Goal: Check status: Check status

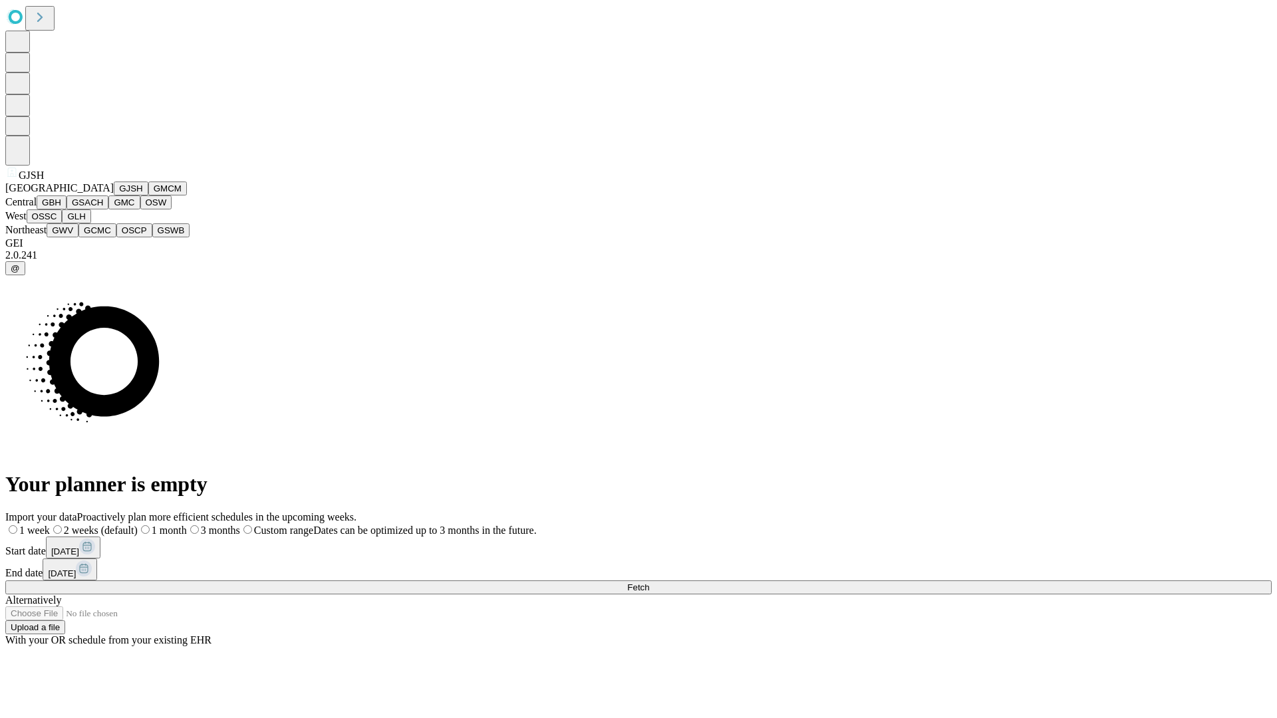
click at [114, 195] on button "GJSH" at bounding box center [131, 189] width 35 height 14
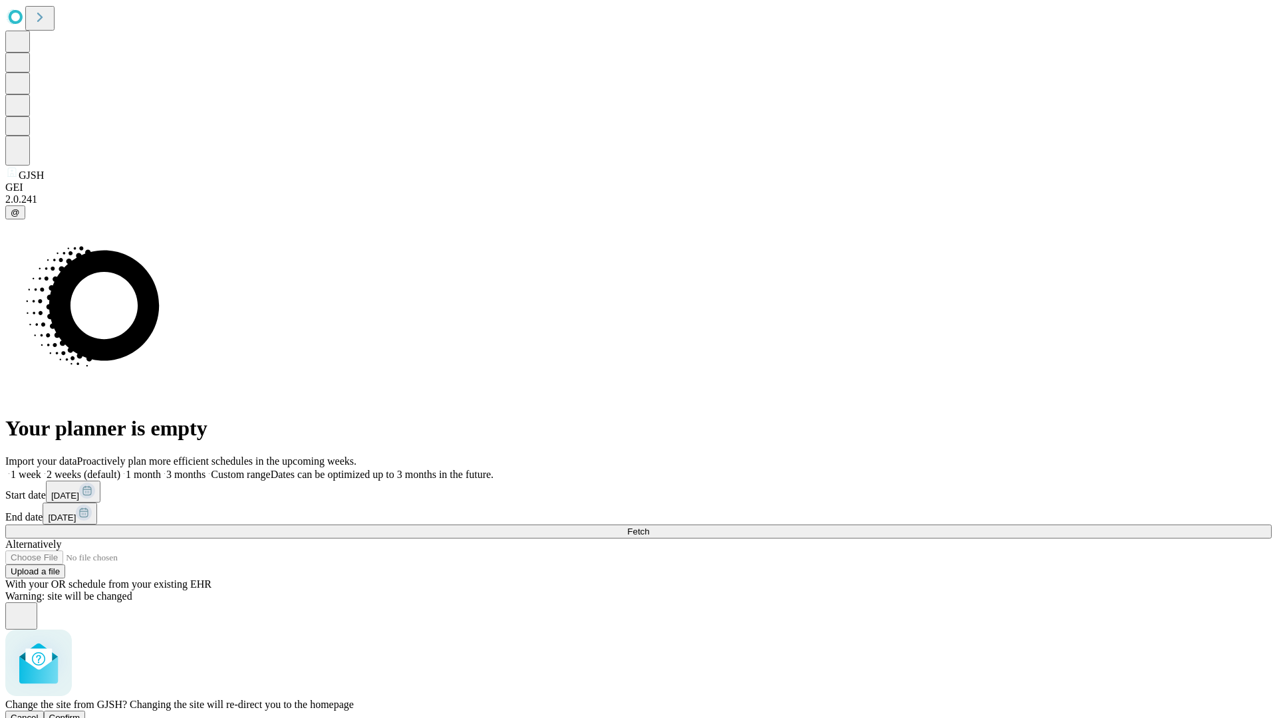
click at [80, 713] on span "Confirm" at bounding box center [64, 718] width 31 height 10
click at [161, 469] on label "1 month" at bounding box center [140, 474] width 41 height 11
click at [649, 527] on span "Fetch" at bounding box center [638, 532] width 22 height 10
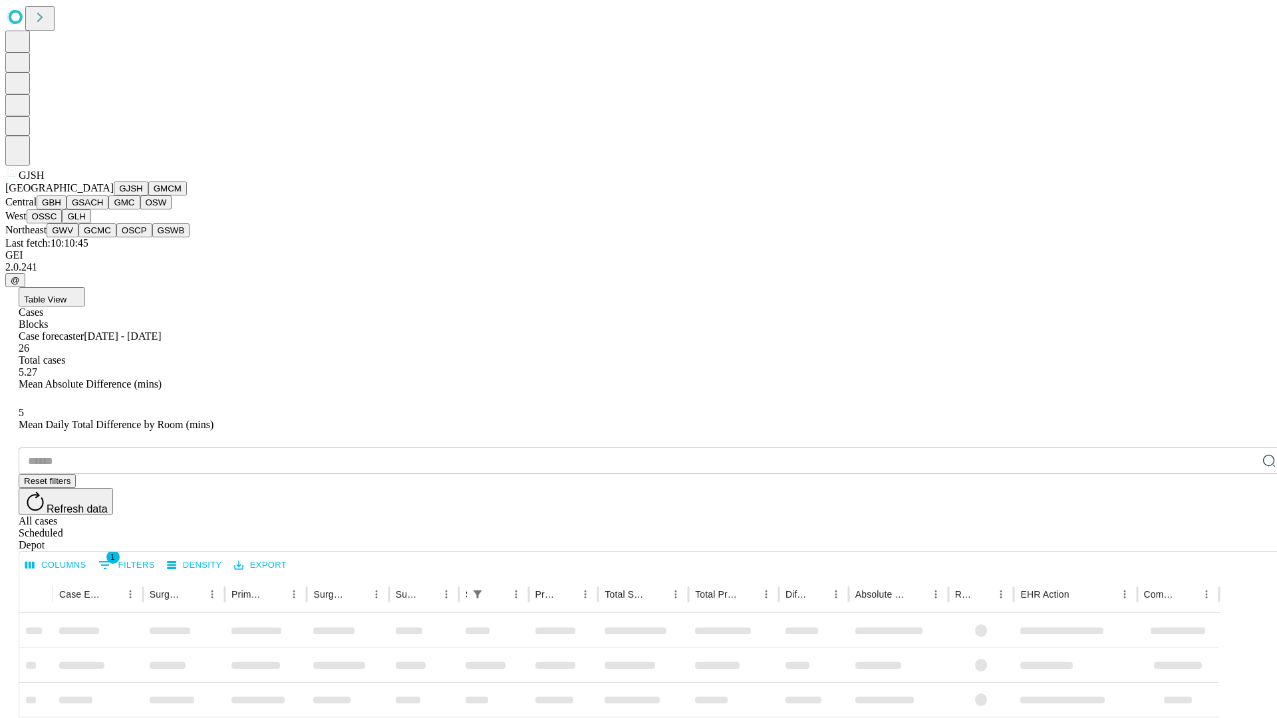
click at [148, 195] on button "GMCM" at bounding box center [167, 189] width 39 height 14
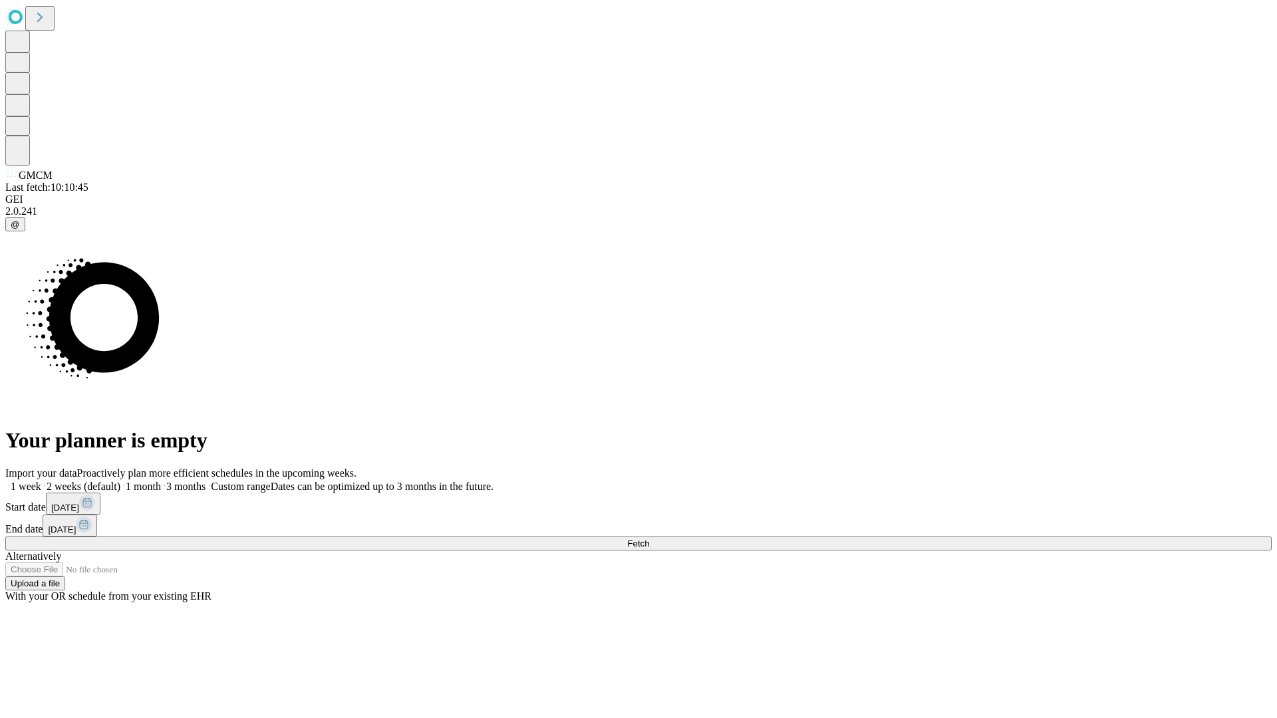
click at [161, 481] on label "1 month" at bounding box center [140, 486] width 41 height 11
click at [649, 539] on span "Fetch" at bounding box center [638, 544] width 22 height 10
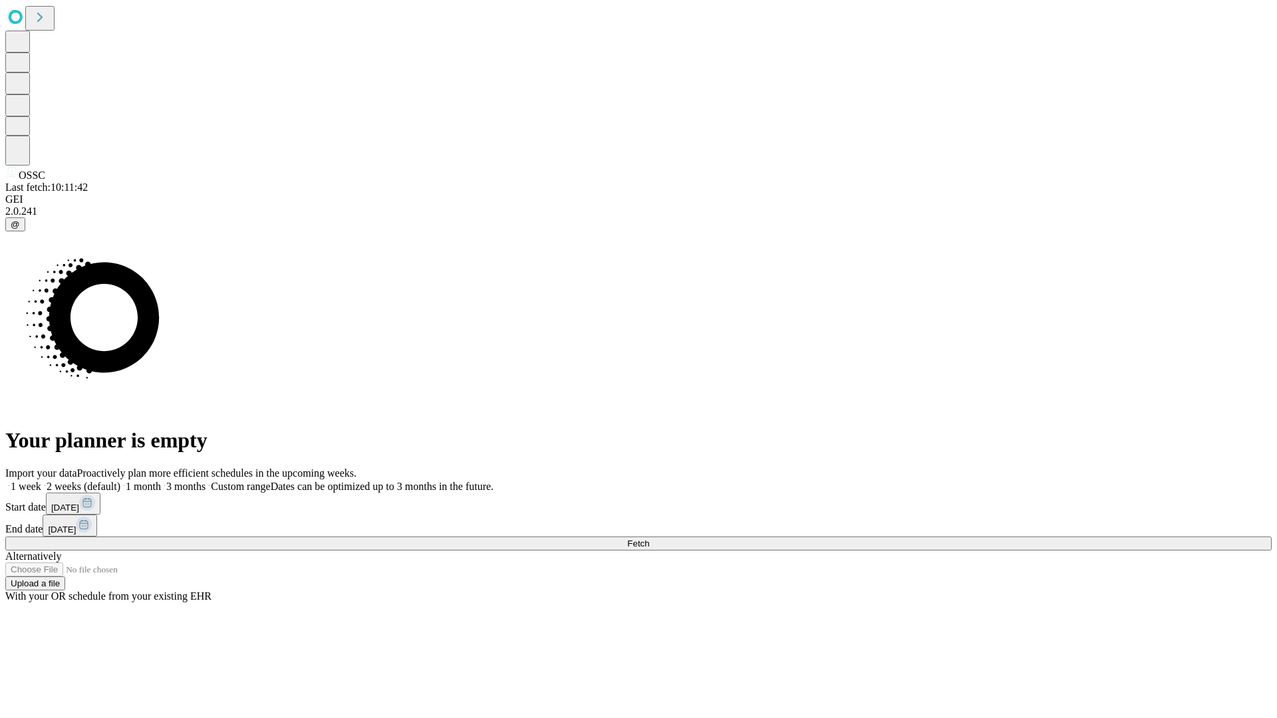
click at [161, 481] on label "1 month" at bounding box center [140, 486] width 41 height 11
click at [649, 539] on span "Fetch" at bounding box center [638, 544] width 22 height 10
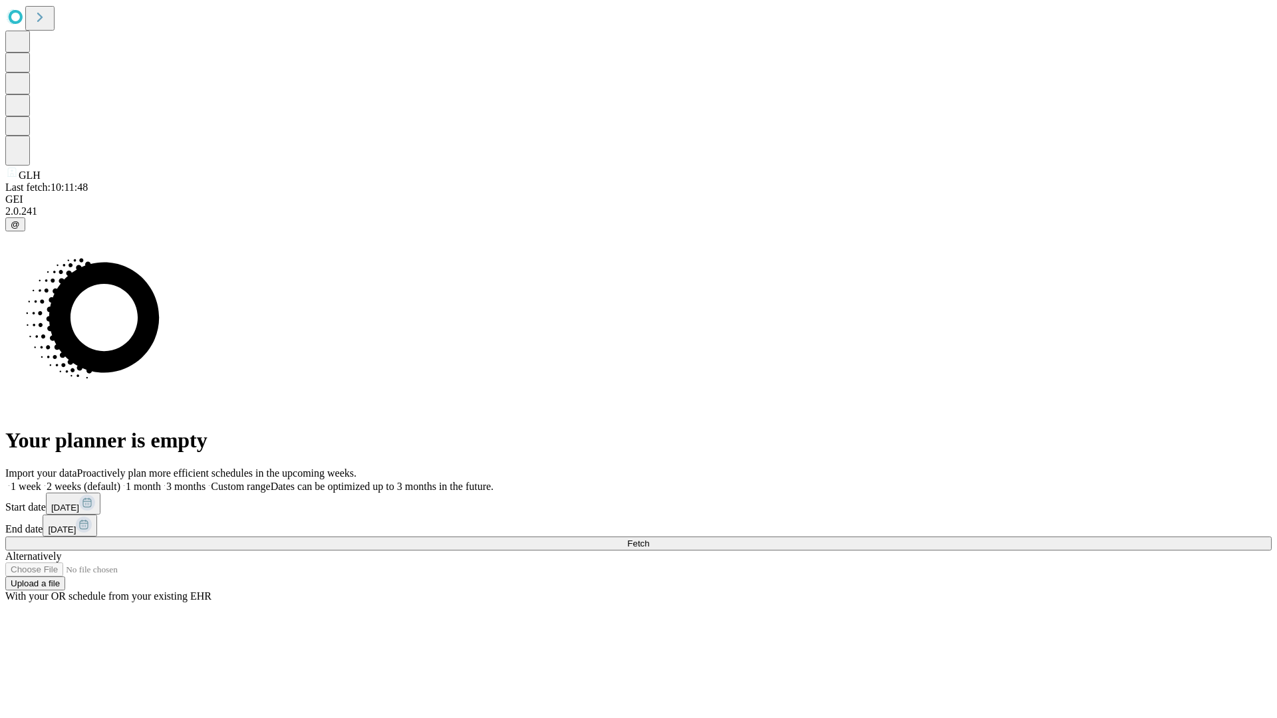
click at [161, 481] on label "1 month" at bounding box center [140, 486] width 41 height 11
click at [649, 539] on span "Fetch" at bounding box center [638, 544] width 22 height 10
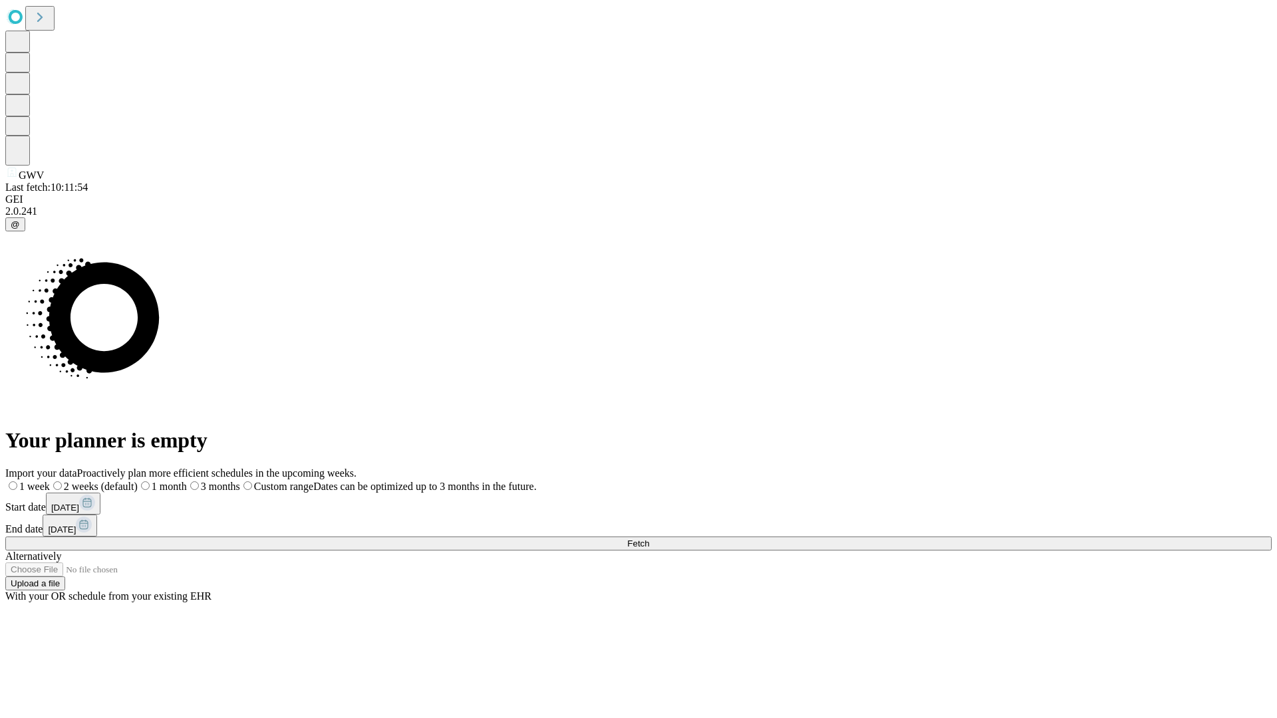
click at [187, 481] on label "1 month" at bounding box center [162, 486] width 49 height 11
click at [649, 539] on span "Fetch" at bounding box center [638, 544] width 22 height 10
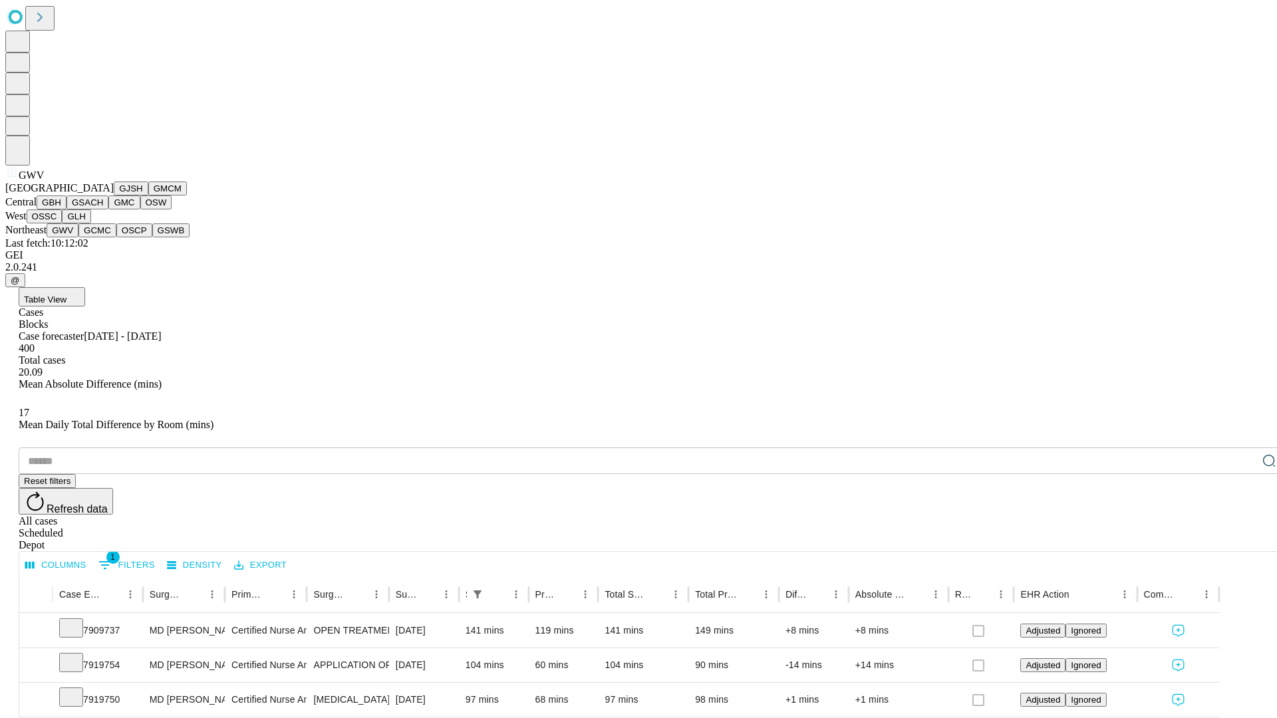
click at [103, 237] on button "GCMC" at bounding box center [97, 230] width 38 height 14
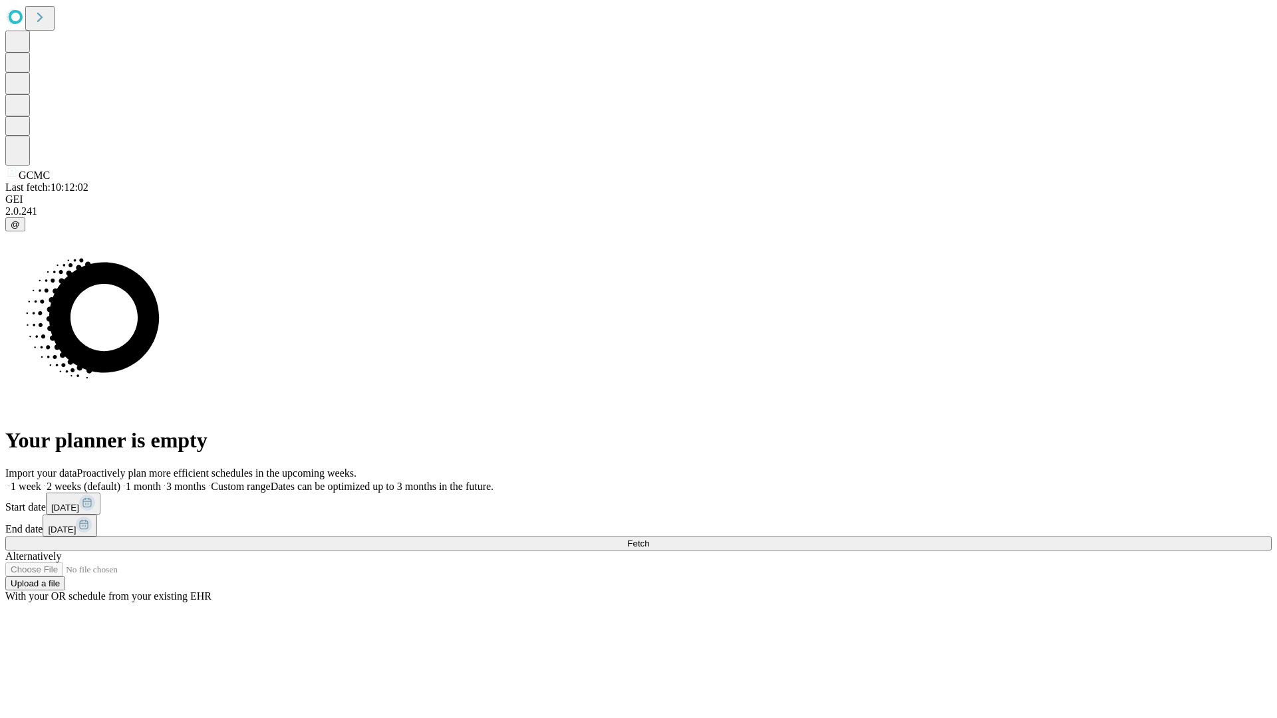
click at [161, 481] on label "1 month" at bounding box center [140, 486] width 41 height 11
click at [649, 539] on span "Fetch" at bounding box center [638, 544] width 22 height 10
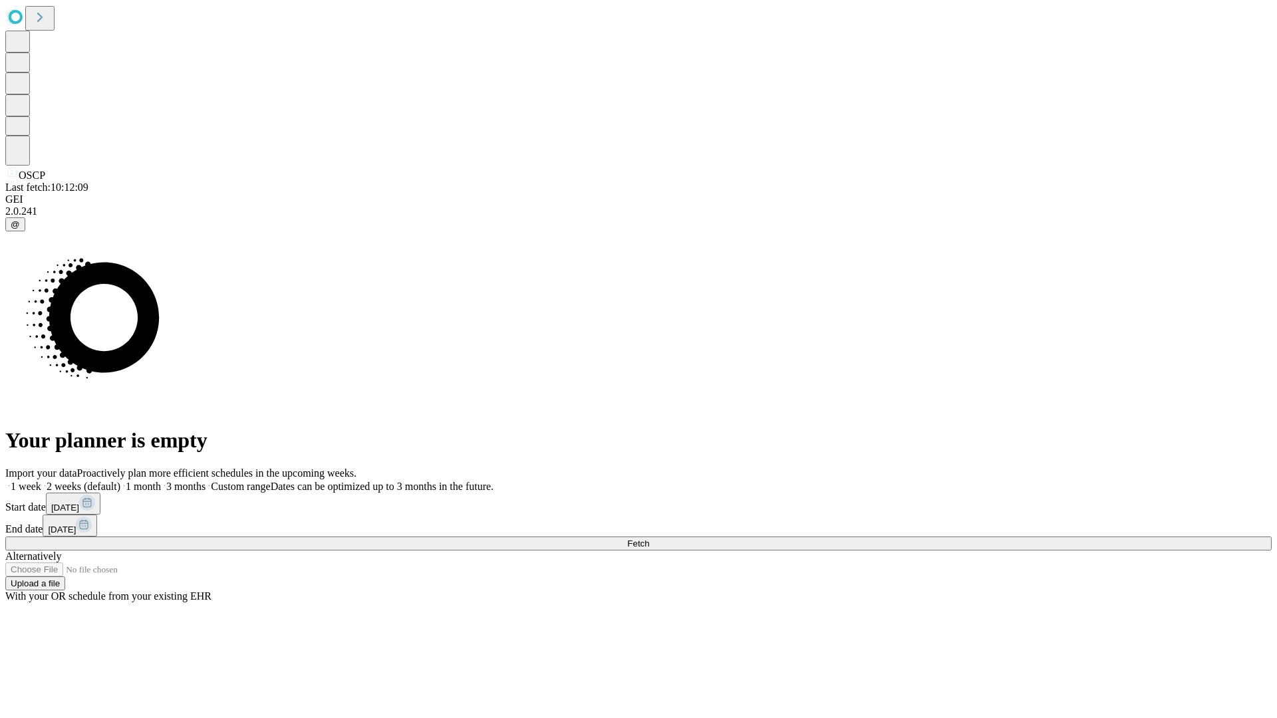
click at [161, 481] on label "1 month" at bounding box center [140, 486] width 41 height 11
click at [649, 539] on span "Fetch" at bounding box center [638, 544] width 22 height 10
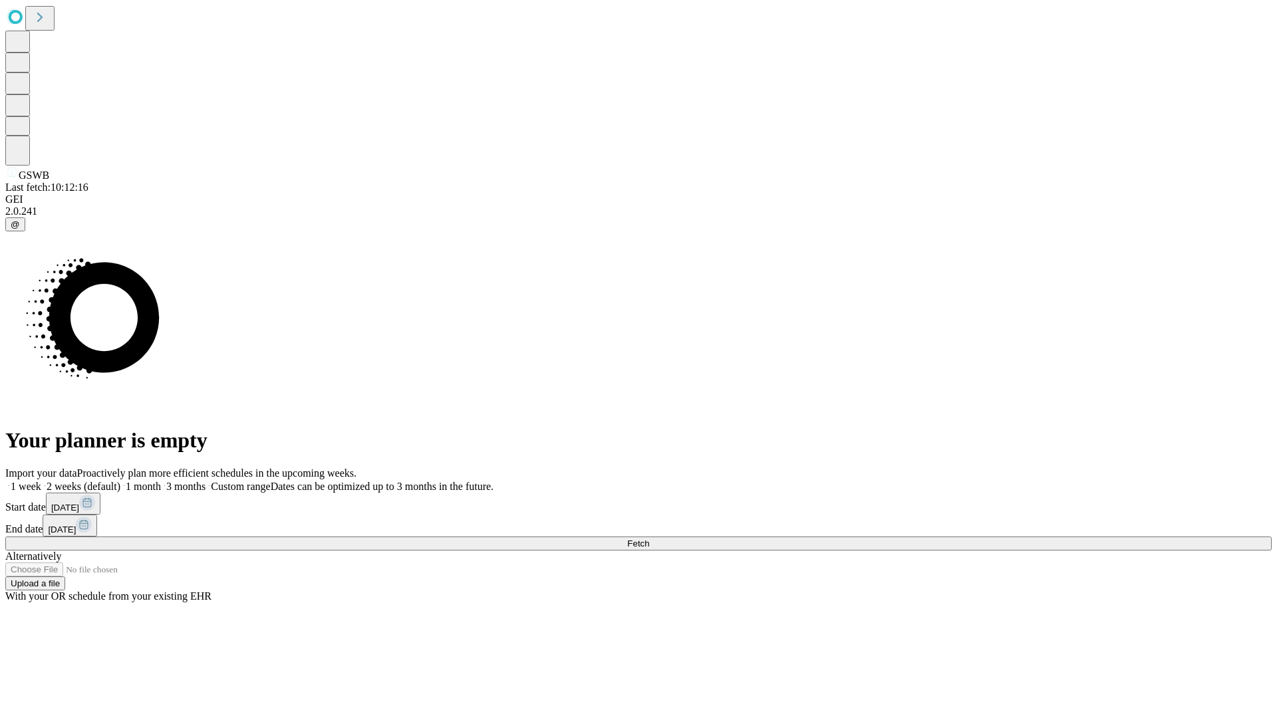
click at [161, 481] on label "1 month" at bounding box center [140, 486] width 41 height 11
click at [649, 539] on span "Fetch" at bounding box center [638, 544] width 22 height 10
